Goal: Task Accomplishment & Management: Use online tool/utility

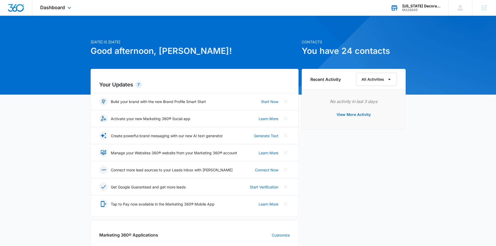
click at [414, 13] on div "[US_STATE] Decorating Services Inc M326645 Your Accounts View All" at bounding box center [415, 7] width 66 height 15
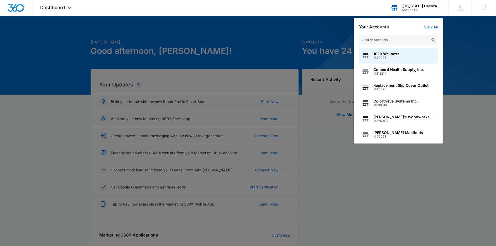
click at [384, 39] on input "text" at bounding box center [398, 40] width 79 height 10
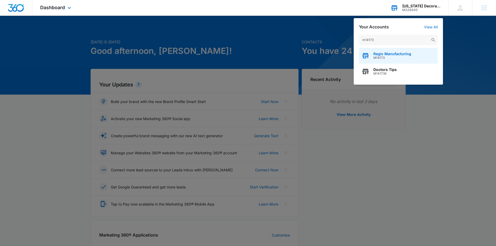
type input "m14173"
click at [385, 52] on span "Regis Manufacturing" at bounding box center [392, 54] width 38 height 4
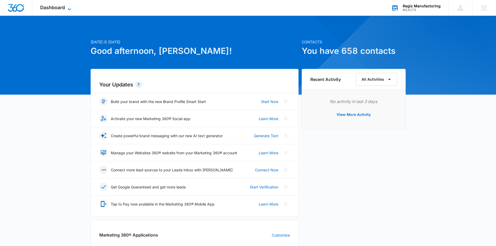
click at [61, 10] on span "Dashboard" at bounding box center [52, 8] width 25 height 6
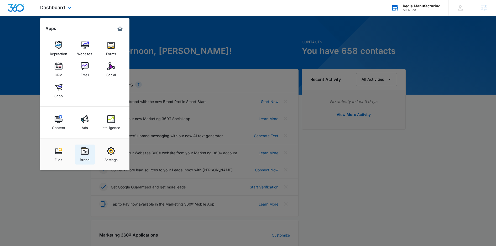
click at [87, 150] on img at bounding box center [85, 151] width 8 height 8
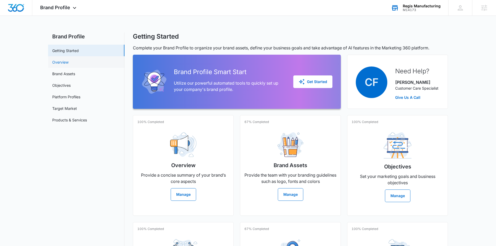
click at [69, 64] on link "Overview" at bounding box center [60, 62] width 16 height 6
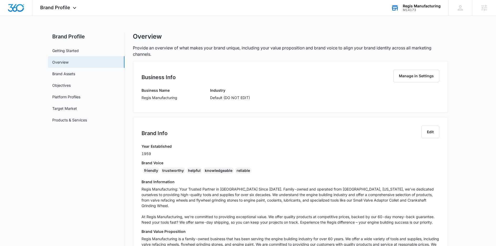
click at [175, 97] on p "Regis Manufacturing" at bounding box center [159, 98] width 36 height 6
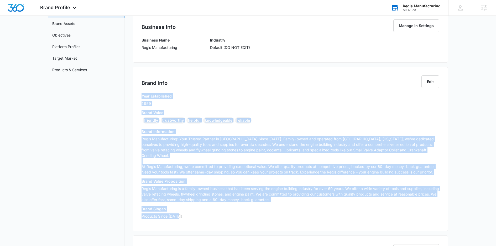
drag, startPoint x: 185, startPoint y: 209, endPoint x: 136, endPoint y: 97, distance: 122.7
click at [136, 97] on div "Brand Info Edit Year Established 1959 Brand Voice friendly trustworthy helpful …" at bounding box center [290, 149] width 315 height 164
copy div "Lore Ipsumdolors 5915 Ametc Adipi elitsedd eiusmodtemp incidid utlaboreetdol ma…"
click at [75, 61] on link "Target Market" at bounding box center [64, 58] width 25 height 6
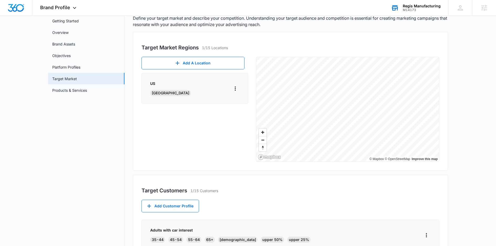
scroll to position [45, 0]
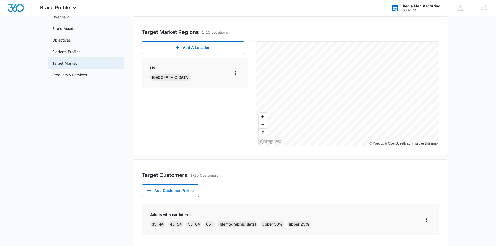
click at [180, 212] on p "Adults with car interest" at bounding box center [230, 215] width 160 height 6
copy p "Adults with car interest"
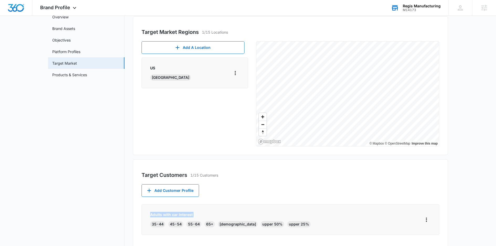
click at [87, 75] on link "Products & Services" at bounding box center [69, 75] width 35 height 6
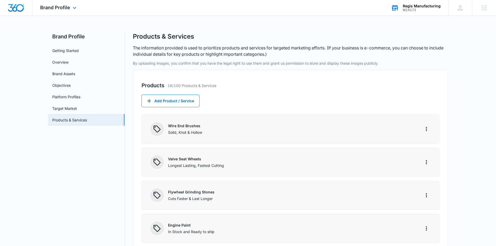
click at [67, 11] on div "Brand Profile Apps Reputation Websites Forms CRM Email Social Shop Content Ads …" at bounding box center [58, 7] width 53 height 15
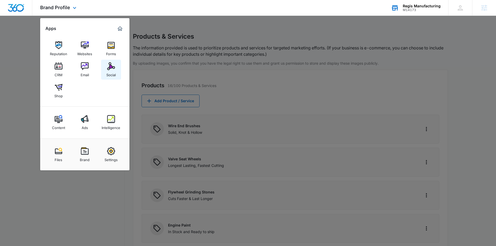
click at [109, 74] on div "Social" at bounding box center [110, 73] width 9 height 7
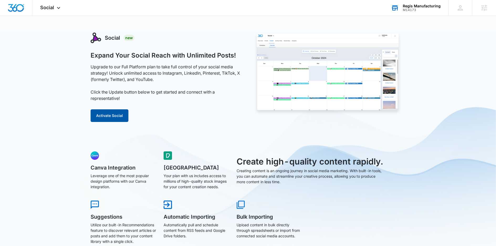
click at [114, 114] on button "Activate Social" at bounding box center [110, 115] width 38 height 13
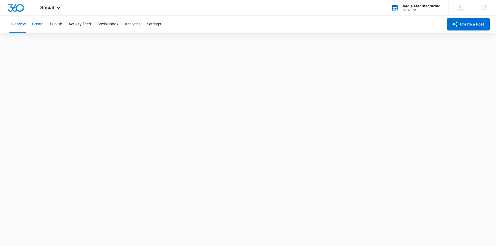
click at [35, 25] on button "Create" at bounding box center [38, 24] width 12 height 17
